Goal: Task Accomplishment & Management: Complete application form

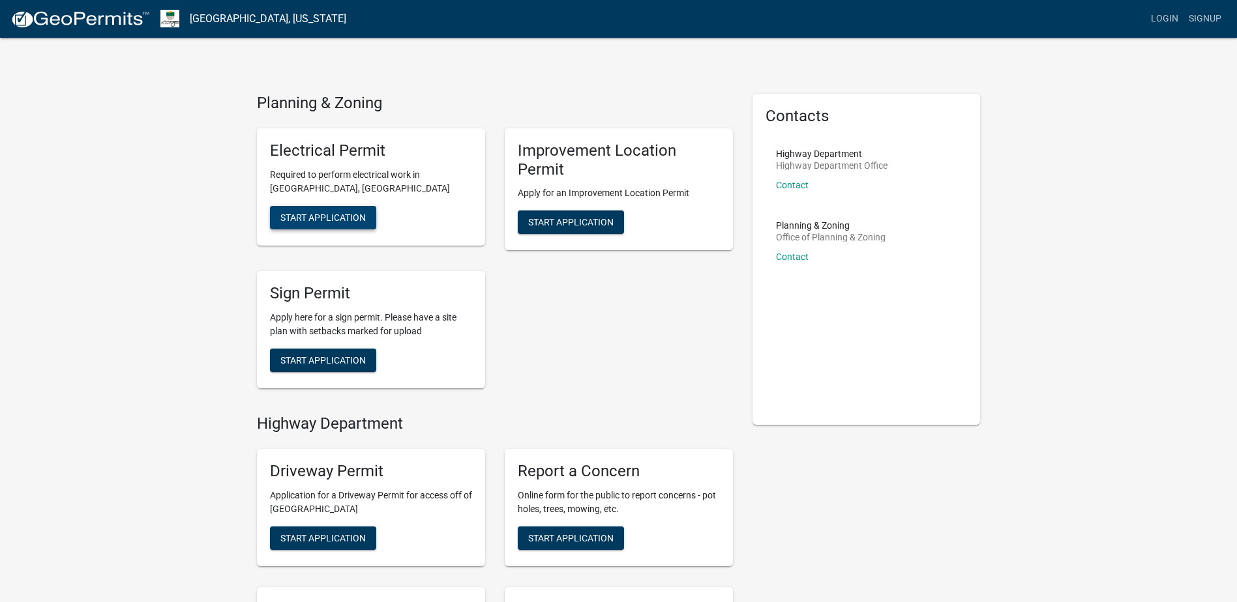
click at [344, 220] on span "Start Application" at bounding box center [322, 217] width 85 height 10
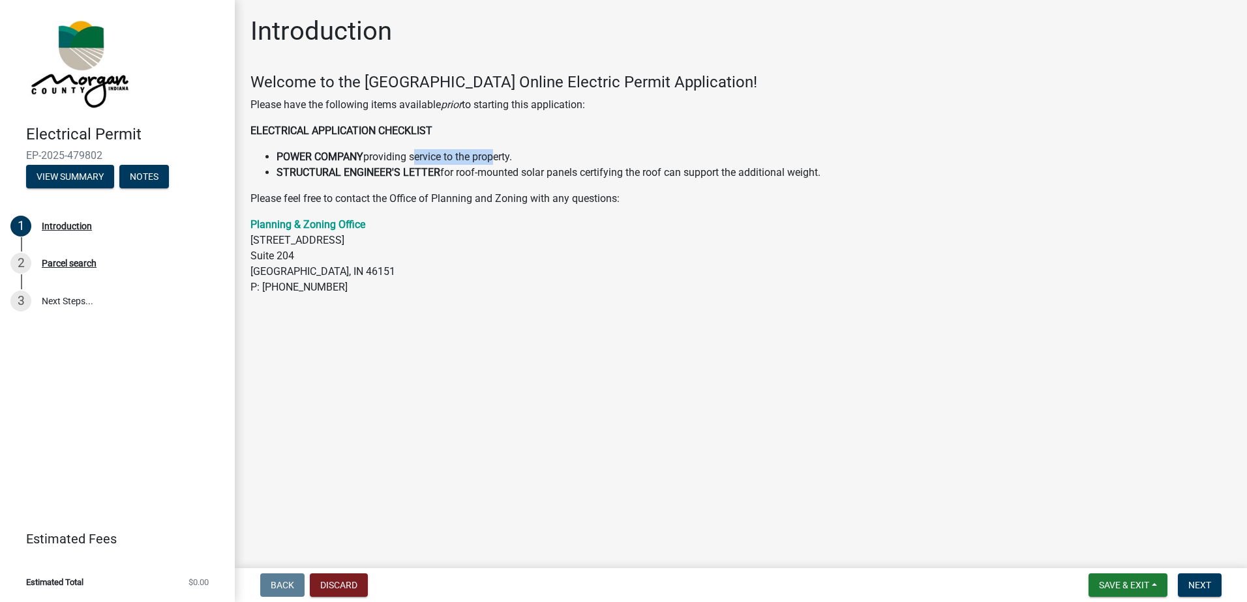
drag, startPoint x: 411, startPoint y: 158, endPoint x: 492, endPoint y: 160, distance: 80.2
click at [492, 160] on li "POWER COMPANY providing service to the property." at bounding box center [753, 157] width 955 height 16
drag, startPoint x: 492, startPoint y: 160, endPoint x: 544, endPoint y: 176, distance: 54.7
click at [544, 176] on li "STRUCTURAL ENGINEER'S LETTER for roof-mounted solar panels certifying the roof …" at bounding box center [753, 173] width 955 height 16
drag, startPoint x: 544, startPoint y: 176, endPoint x: 616, endPoint y: 188, distance: 72.8
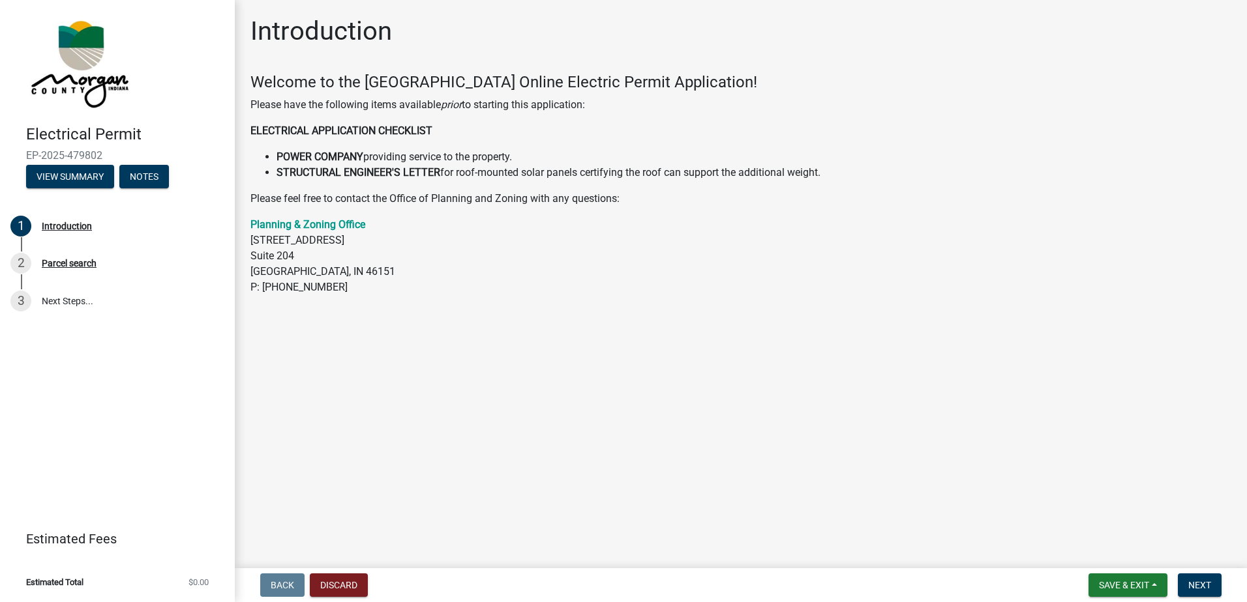
click at [616, 188] on div "Welcome to the [GEOGRAPHIC_DATA] Online Electric Permit Application! Please hav…" at bounding box center [740, 184] width 981 height 222
drag, startPoint x: 616, startPoint y: 188, endPoint x: 602, endPoint y: 173, distance: 19.9
click at [602, 173] on li "STRUCTURAL ENGINEER'S LETTER for roof-mounted solar panels certifying the roof …" at bounding box center [753, 173] width 955 height 16
drag, startPoint x: 602, startPoint y: 173, endPoint x: 671, endPoint y: 194, distance: 71.4
click at [671, 194] on p "Please feel free to contact the Office of Planning and Zoning with any question…" at bounding box center [740, 199] width 981 height 16
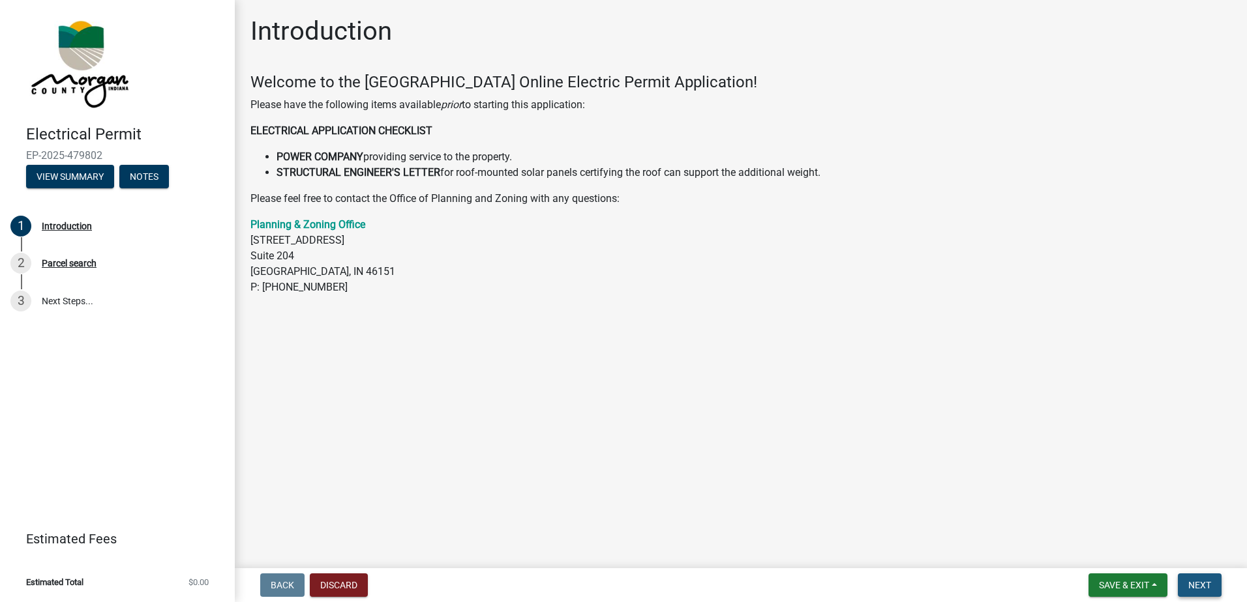
click at [1196, 581] on span "Next" at bounding box center [1199, 585] width 23 height 10
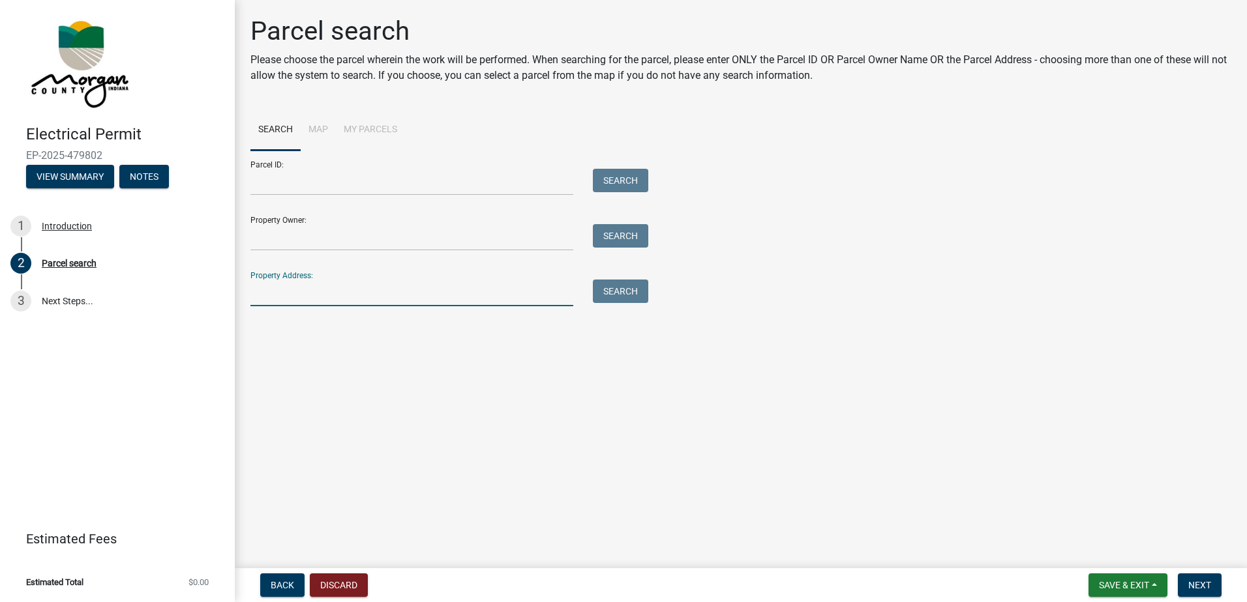
click at [413, 293] on input "Property Address:" at bounding box center [411, 293] width 323 height 27
paste input "[STREET_ADDRESS]"
click at [625, 291] on button "Search" at bounding box center [620, 291] width 55 height 23
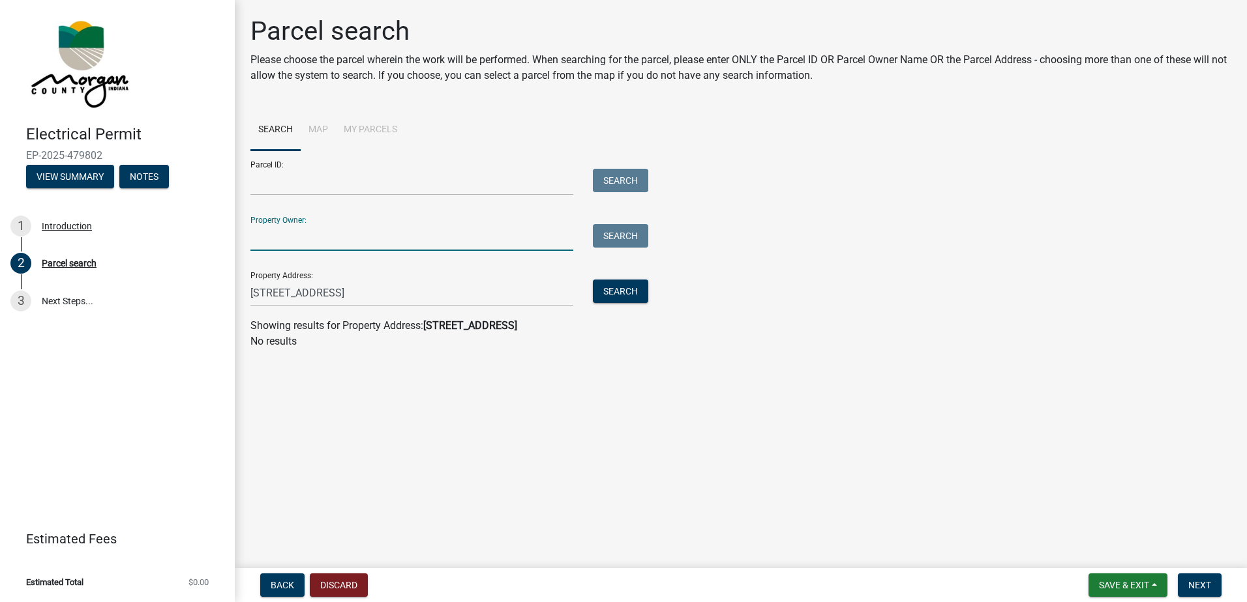
click at [374, 234] on input "Property Owner:" at bounding box center [411, 237] width 323 height 27
click at [537, 293] on input "[STREET_ADDRESS]" at bounding box center [411, 293] width 323 height 27
type input "[STREET_ADDRESS]"
click at [638, 284] on button "Search" at bounding box center [620, 291] width 55 height 23
click at [632, 288] on button "Search" at bounding box center [620, 291] width 55 height 23
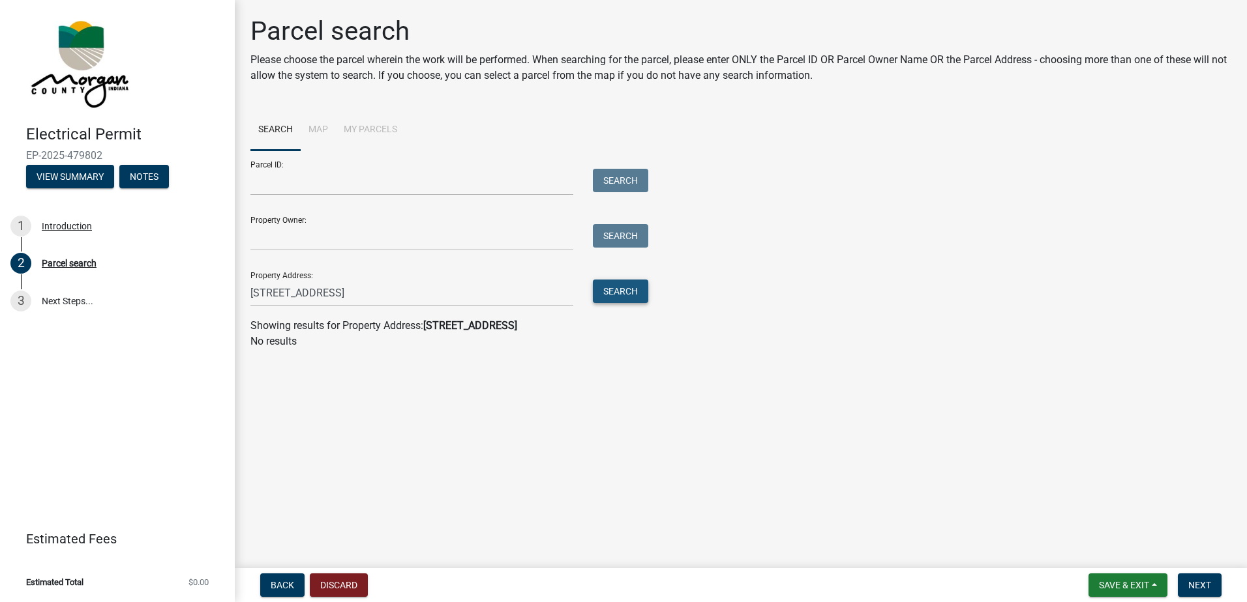
click at [621, 287] on button "Search" at bounding box center [620, 291] width 55 height 23
